Goal: Check status

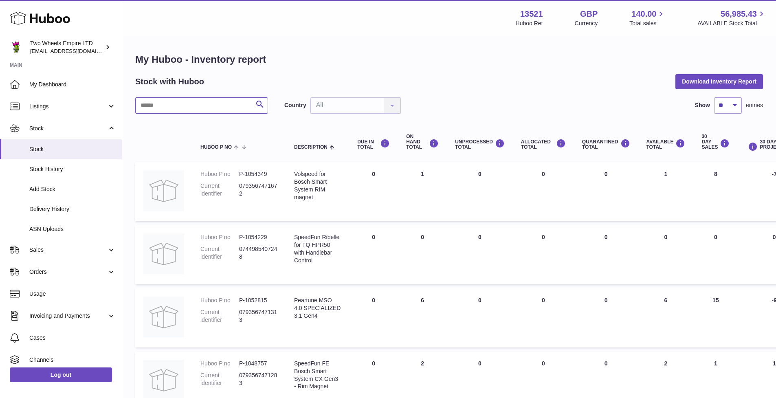
click at [195, 109] on input "text" at bounding box center [201, 105] width 133 height 16
click at [56, 20] on use at bounding box center [40, 18] width 60 height 13
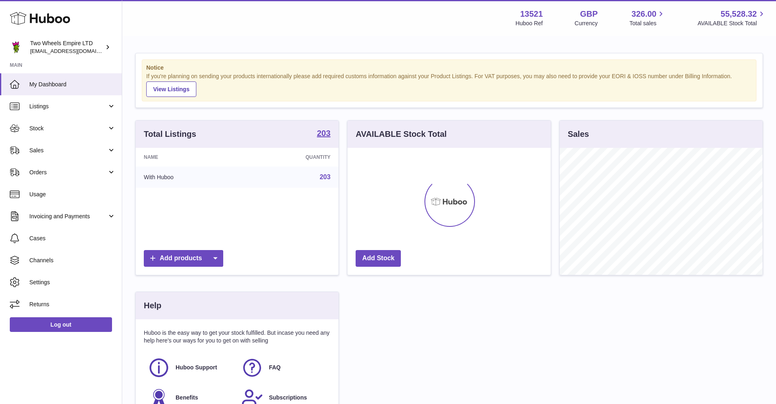
scroll to position [127, 203]
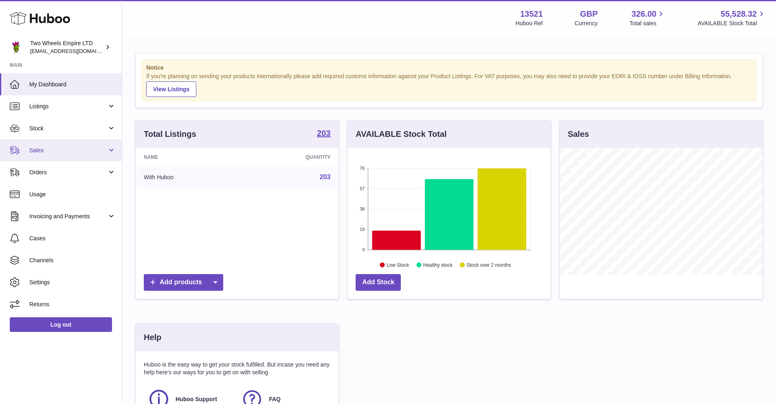
click at [66, 151] on span "Sales" at bounding box center [68, 151] width 78 height 8
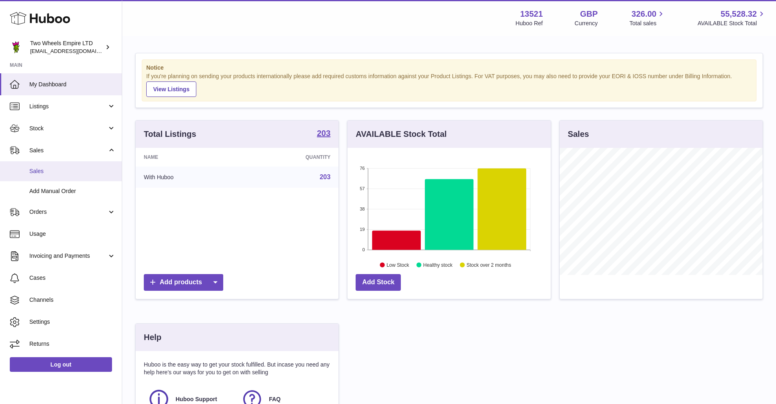
click at [62, 166] on link "Sales" at bounding box center [61, 171] width 122 height 20
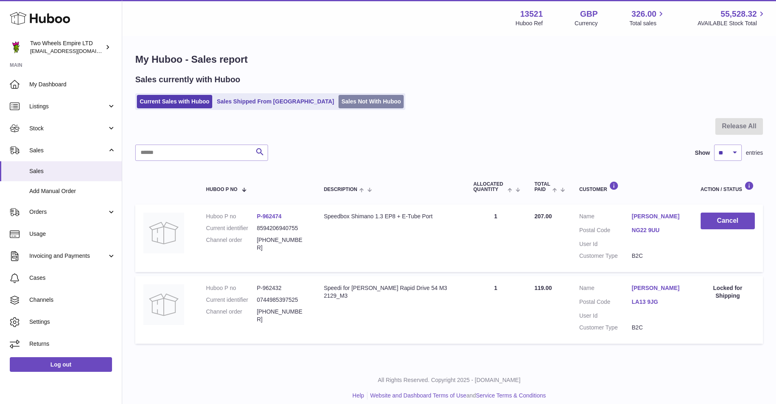
click at [339, 99] on link "Sales Not With Huboo" at bounding box center [370, 101] width 65 height 13
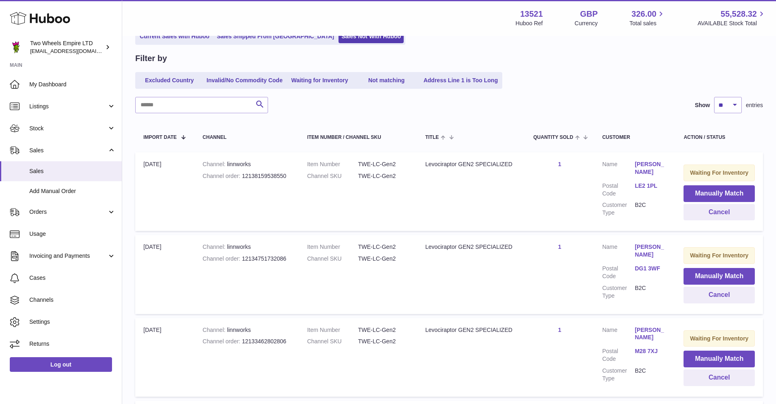
scroll to position [93, 0]
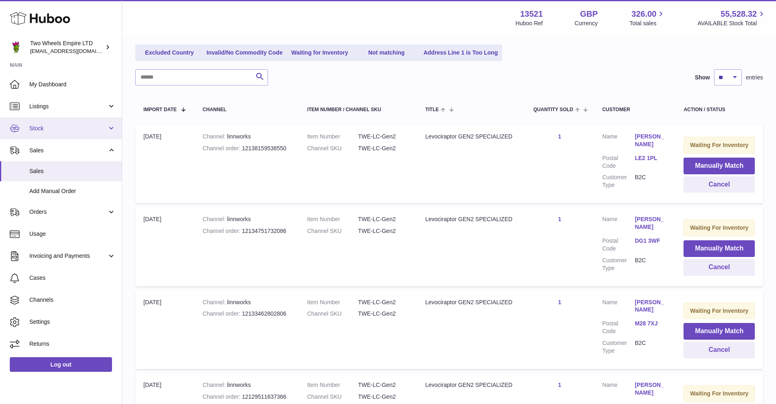
click at [62, 125] on span "Stock" at bounding box center [68, 129] width 78 height 8
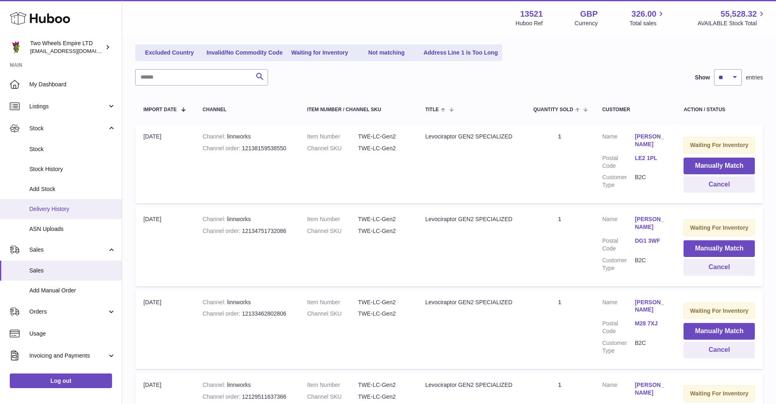
click at [52, 211] on span "Delivery History" at bounding box center [72, 209] width 86 height 8
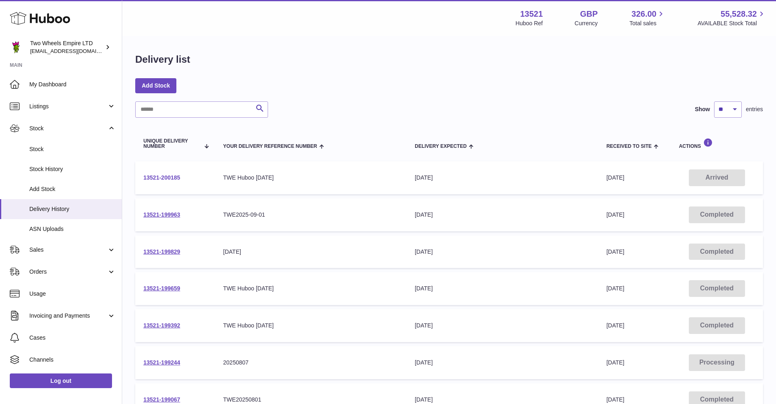
click at [155, 179] on link "13521-200185" at bounding box center [161, 177] width 37 height 7
click at [54, 249] on span "Sales" at bounding box center [68, 250] width 78 height 8
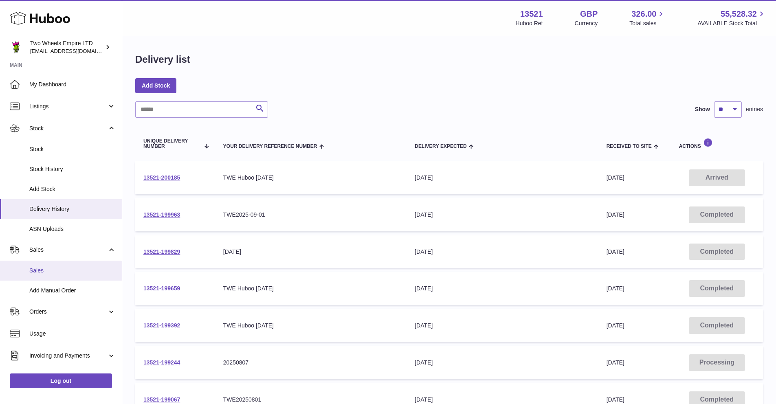
click at [50, 274] on link "Sales" at bounding box center [61, 271] width 122 height 20
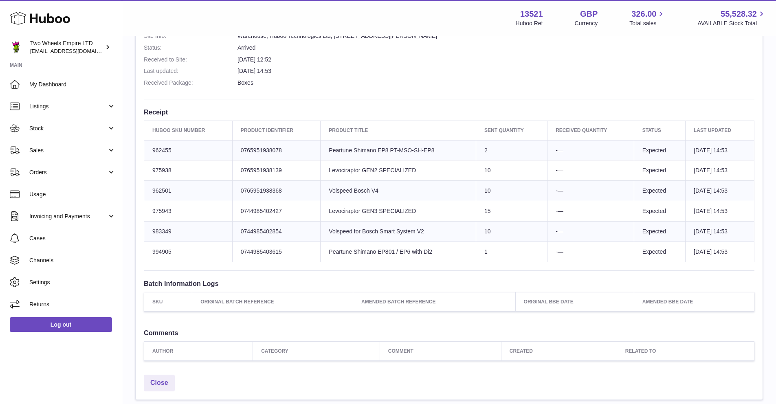
scroll to position [213, 0]
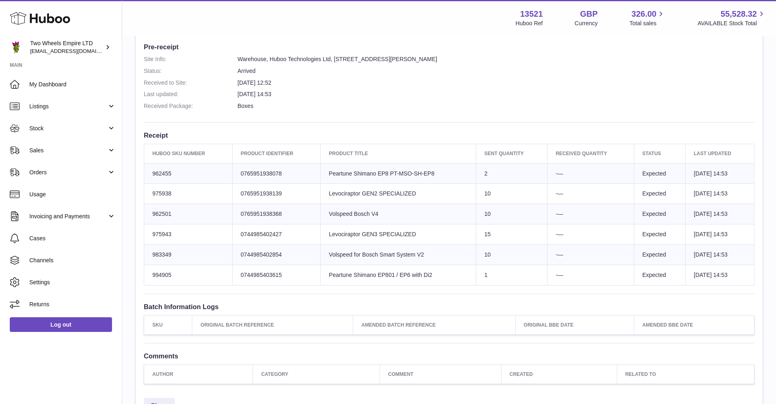
click at [453, 193] on td "Product title Levociraptor GEN2 SPECIALIZED" at bounding box center [398, 194] width 156 height 20
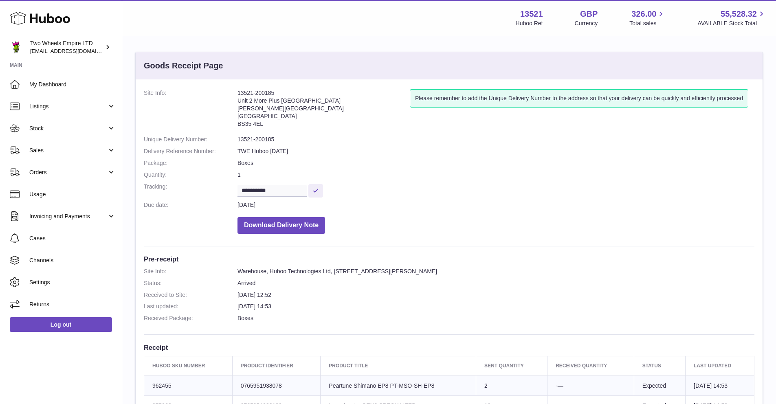
scroll to position [0, 0]
drag, startPoint x: 238, startPoint y: 282, endPoint x: 250, endPoint y: 283, distance: 11.8
click at [248, 283] on dd "Arrived" at bounding box center [495, 284] width 517 height 8
click at [255, 283] on dd "Arrived" at bounding box center [495, 284] width 517 height 8
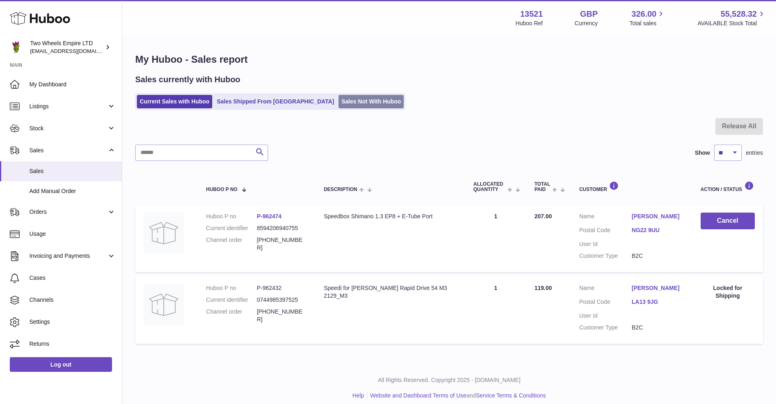
click at [338, 101] on link "Sales Not With Huboo" at bounding box center [370, 101] width 65 height 13
